Goal: Transaction & Acquisition: Purchase product/service

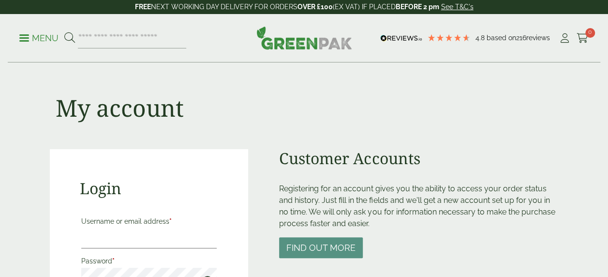
scroll to position [145, 0]
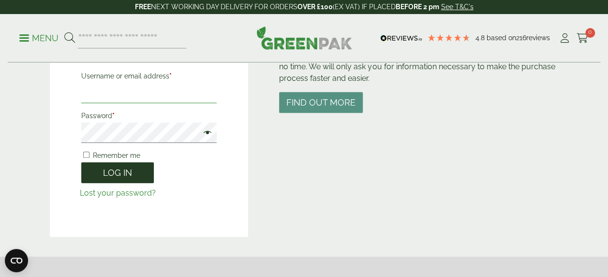
type input "**********"
click at [119, 175] on button "Log in" at bounding box center [117, 172] width 73 height 21
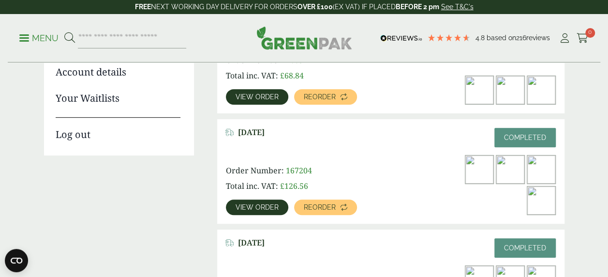
scroll to position [48, 0]
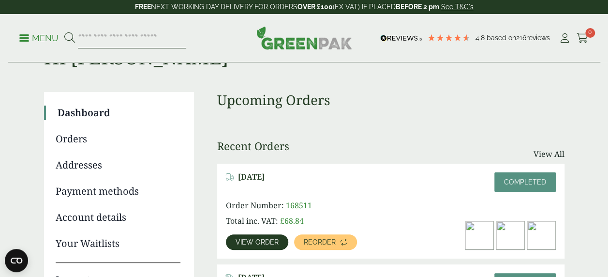
click at [100, 35] on input "search" at bounding box center [132, 38] width 108 height 20
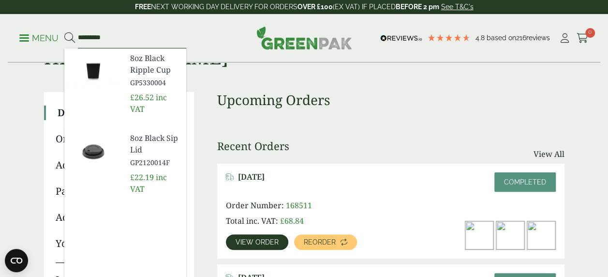
type input "*********"
click at [147, 65] on span "8oz Black Ripple Cup" at bounding box center [154, 63] width 48 height 23
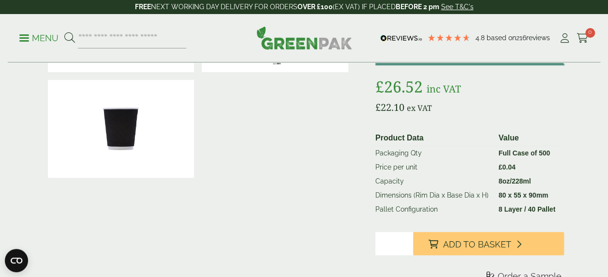
scroll to position [145, 0]
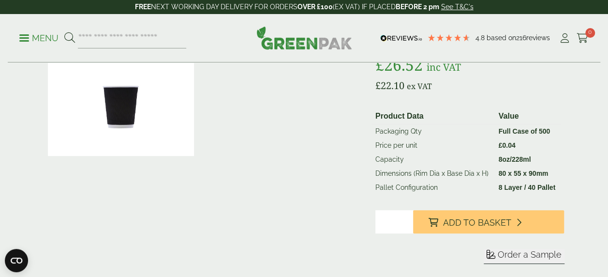
type input "*"
click at [408, 221] on input "*" at bounding box center [395, 221] width 38 height 23
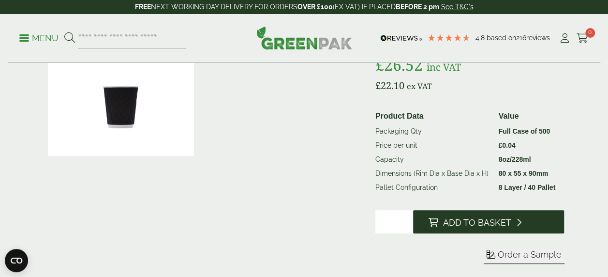
drag, startPoint x: 497, startPoint y: 226, endPoint x: 519, endPoint y: 224, distance: 21.9
click at [497, 225] on span "Add to Basket" at bounding box center [477, 222] width 68 height 11
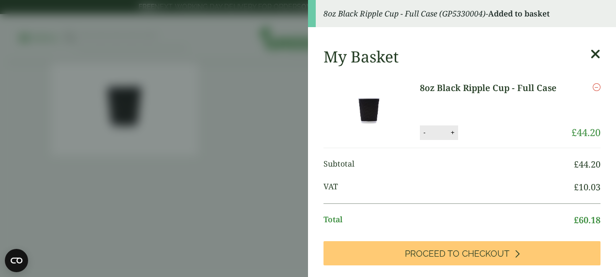
click at [590, 53] on icon at bounding box center [595, 54] width 10 height 14
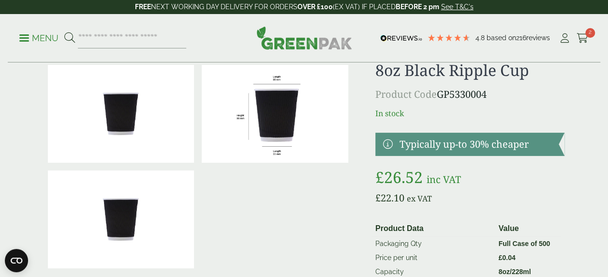
scroll to position [0, 0]
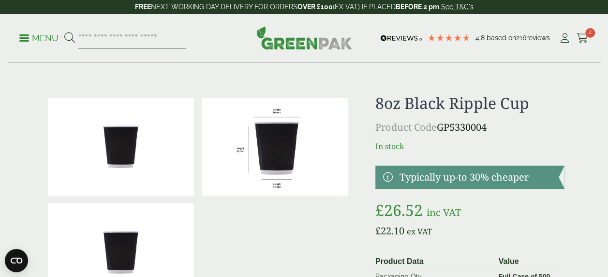
click at [99, 42] on input "search" at bounding box center [132, 38] width 108 height 20
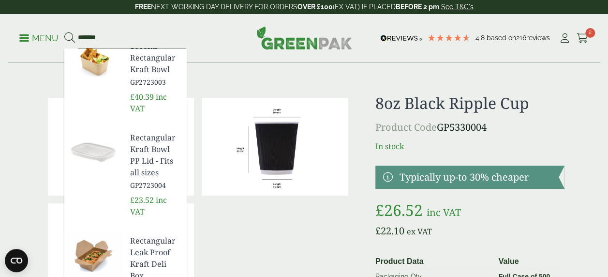
scroll to position [436, 0]
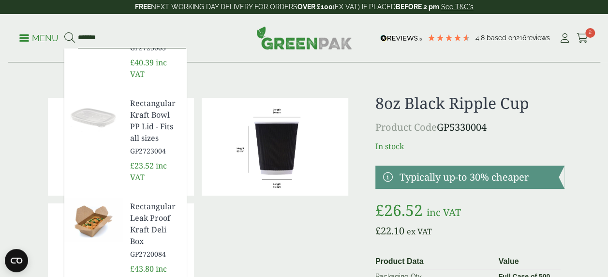
type input "*******"
click at [136, 135] on span "Rectangular Kraft Bowl PP Lid - Fits all sizes" at bounding box center [154, 120] width 48 height 46
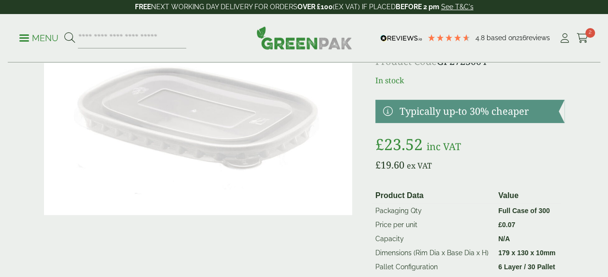
scroll to position [145, 0]
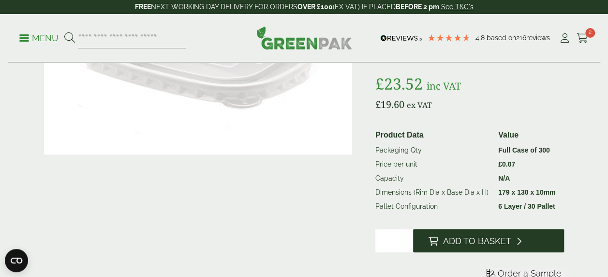
click at [482, 242] on span "Add to Basket" at bounding box center [477, 241] width 68 height 11
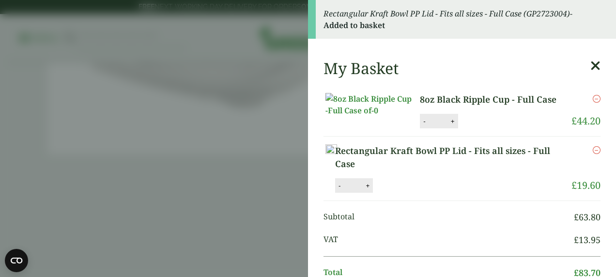
click at [140, 144] on aside "Rectangular Kraft Bowl PP Lid - Fits all sizes - Full Case (GP2723004) - Added …" at bounding box center [308, 138] width 616 height 277
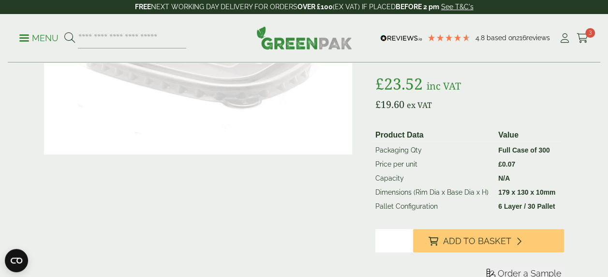
scroll to position [0, 0]
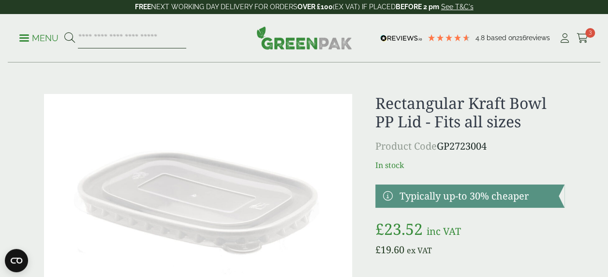
click at [101, 30] on input "search" at bounding box center [132, 38] width 108 height 20
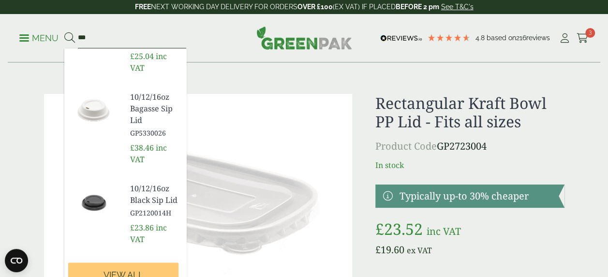
scroll to position [326, 0]
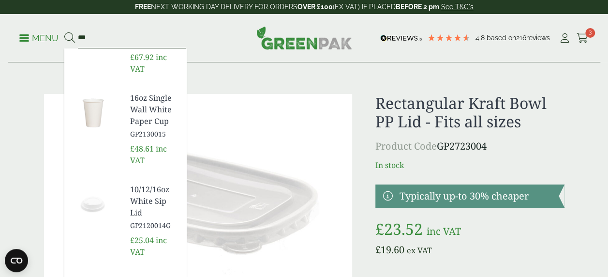
type input "***"
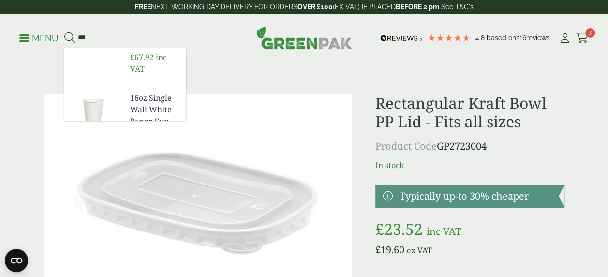
scroll to position [315, 0]
